Goal: Find specific page/section: Find specific page/section

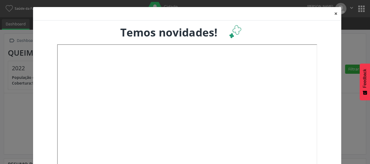
click at [336, 15] on button "×" at bounding box center [336, 13] width 11 height 13
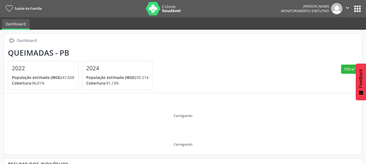
click at [358, 8] on button "apps" at bounding box center [357, 8] width 9 height 9
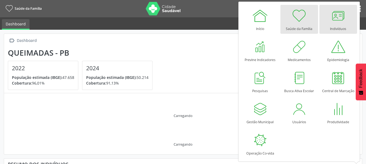
click at [329, 20] on link "Indivíduos" at bounding box center [338, 19] width 38 height 29
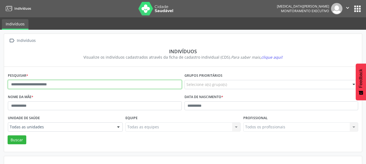
click at [55, 83] on input "text" at bounding box center [95, 84] width 174 height 9
type input "**********"
click at [8, 136] on button "Buscar" at bounding box center [17, 140] width 19 height 9
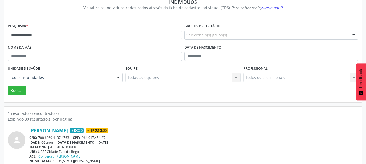
scroll to position [54, 0]
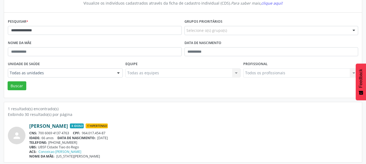
click at [67, 128] on link "[PERSON_NAME]" at bounding box center [48, 126] width 39 height 6
